Goal: Find specific page/section: Find specific page/section

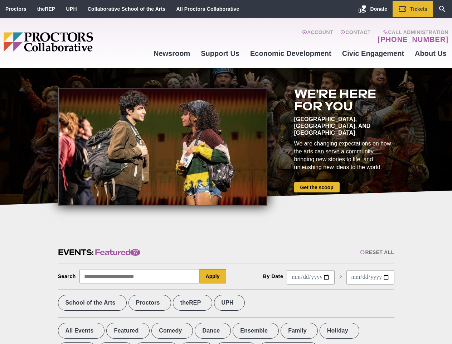
click at [226, 172] on div at bounding box center [162, 147] width 209 height 118
click at [376, 252] on div "Reset All" at bounding box center [377, 252] width 34 height 6
click at [213, 276] on button "Apply" at bounding box center [213, 276] width 26 height 14
